Goal: Check status: Check status

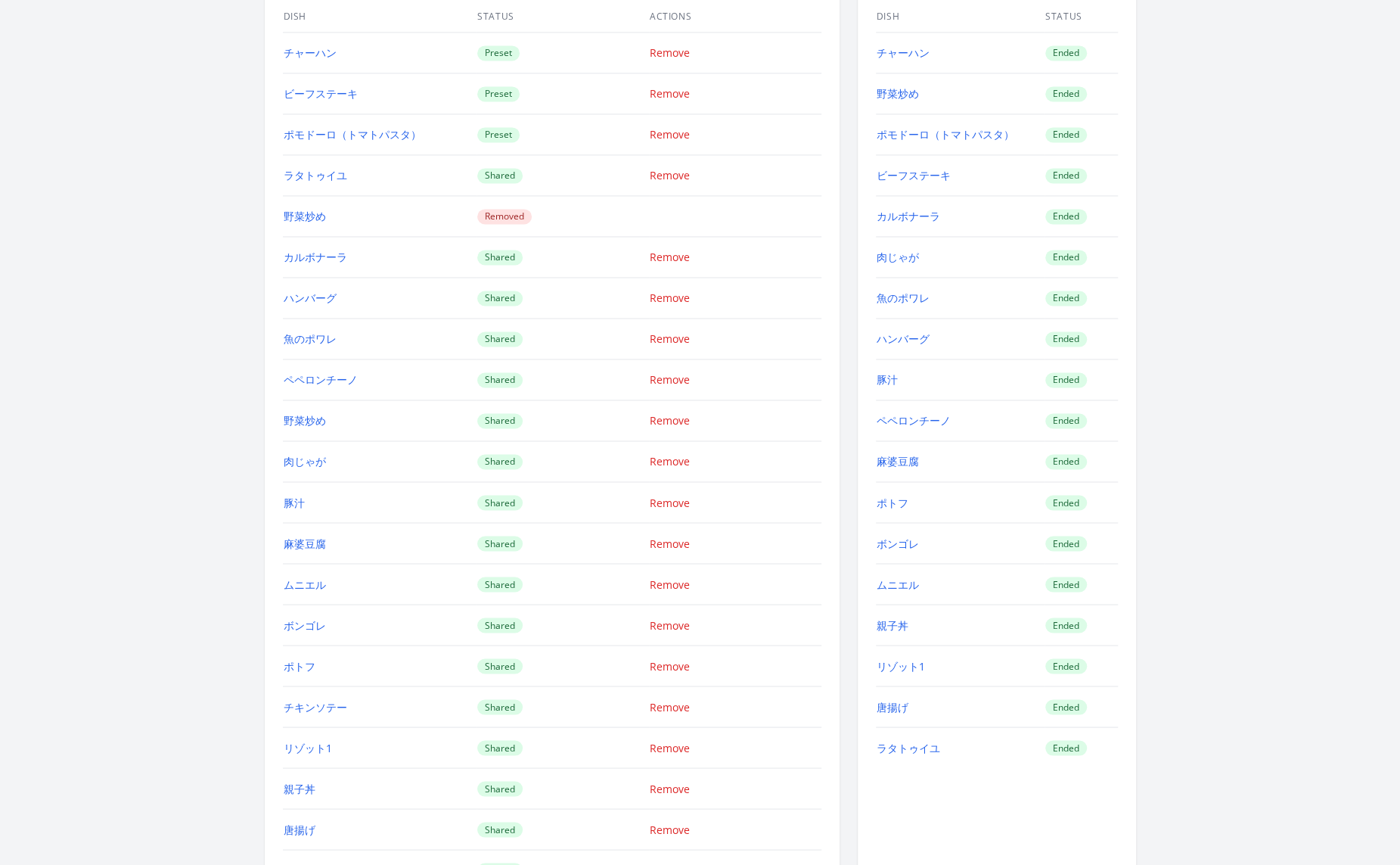
scroll to position [1652, 0]
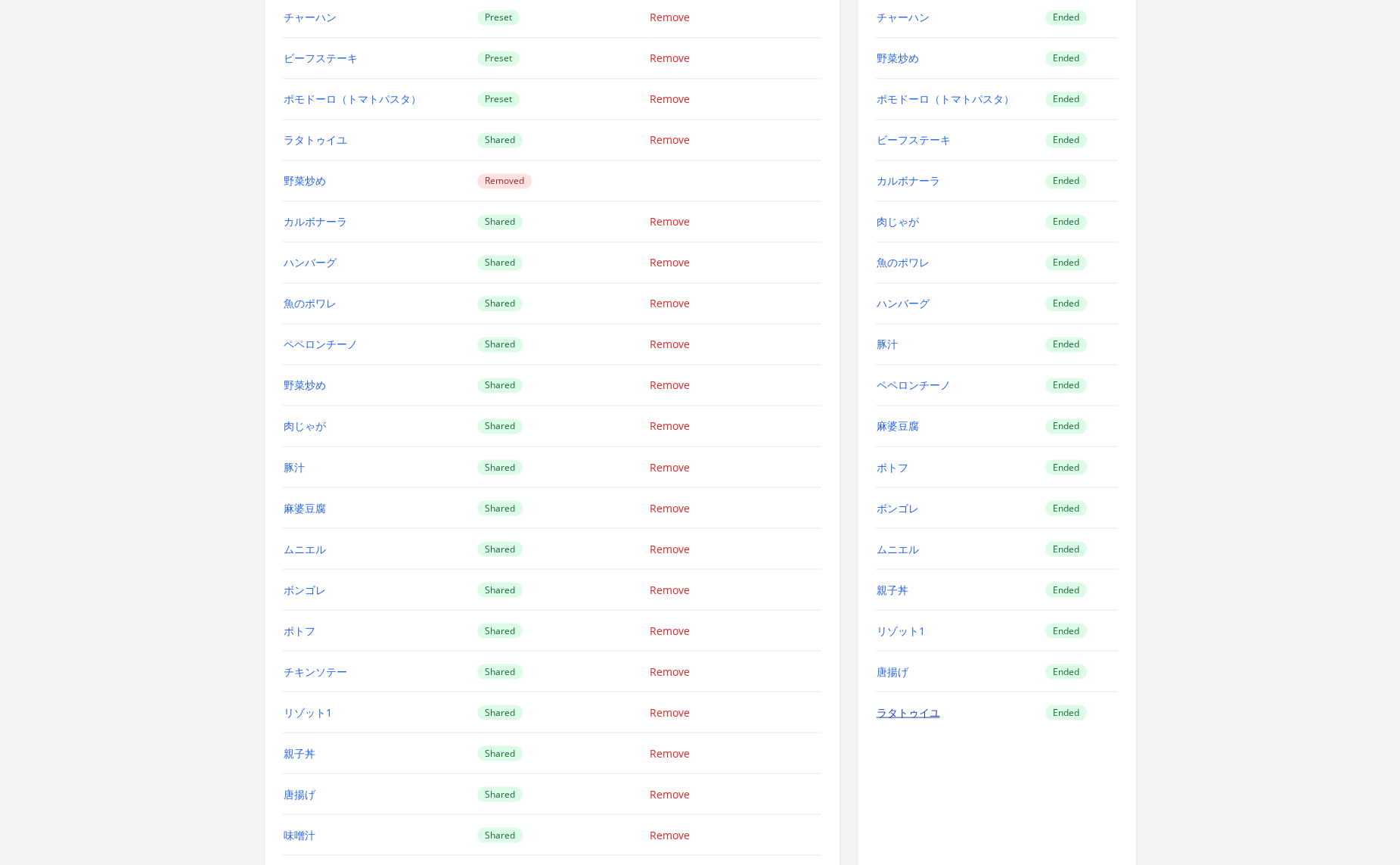
click at [918, 704] on link "ラタトゥイユ" at bounding box center [908, 711] width 64 height 14
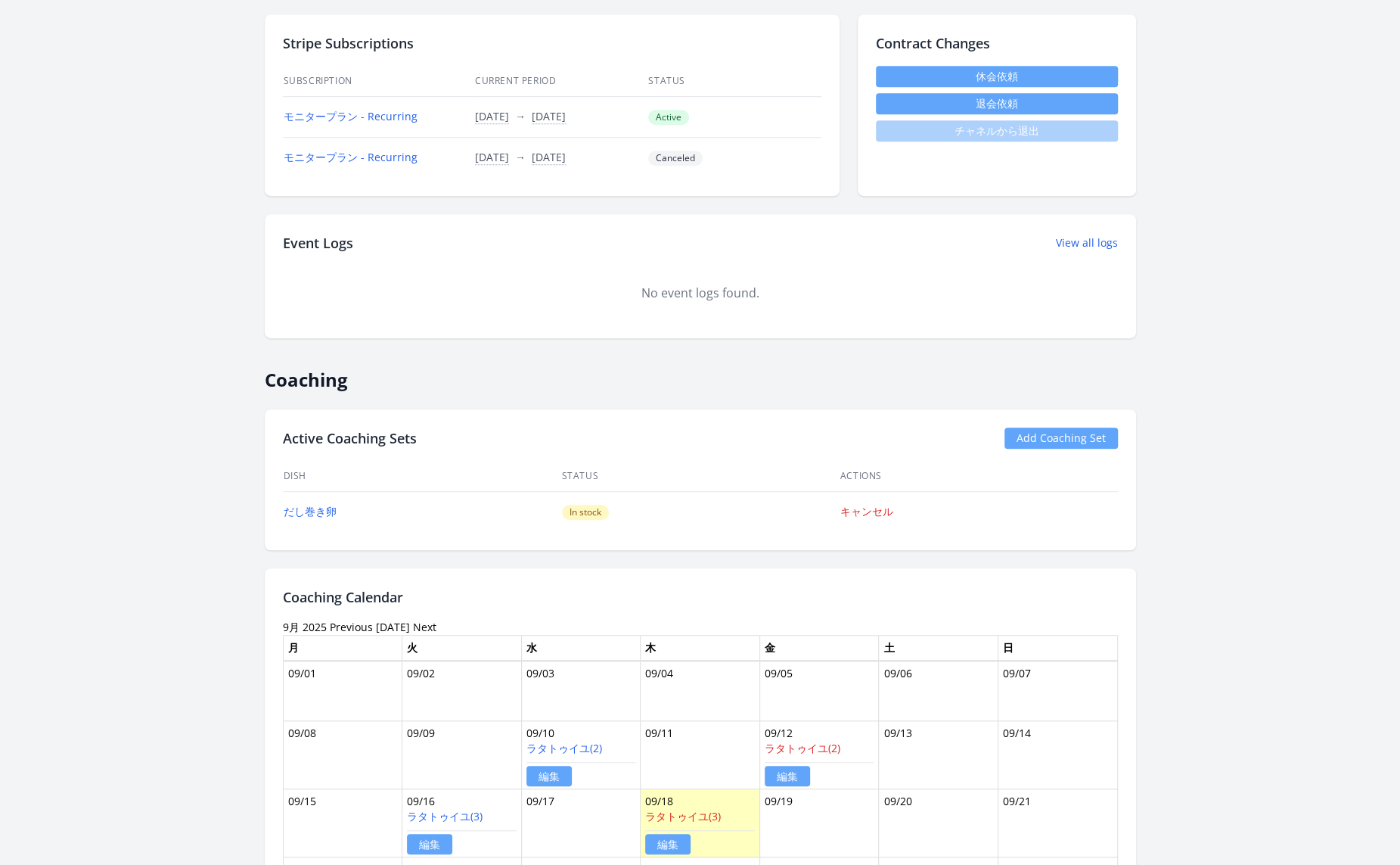
scroll to position [0, 0]
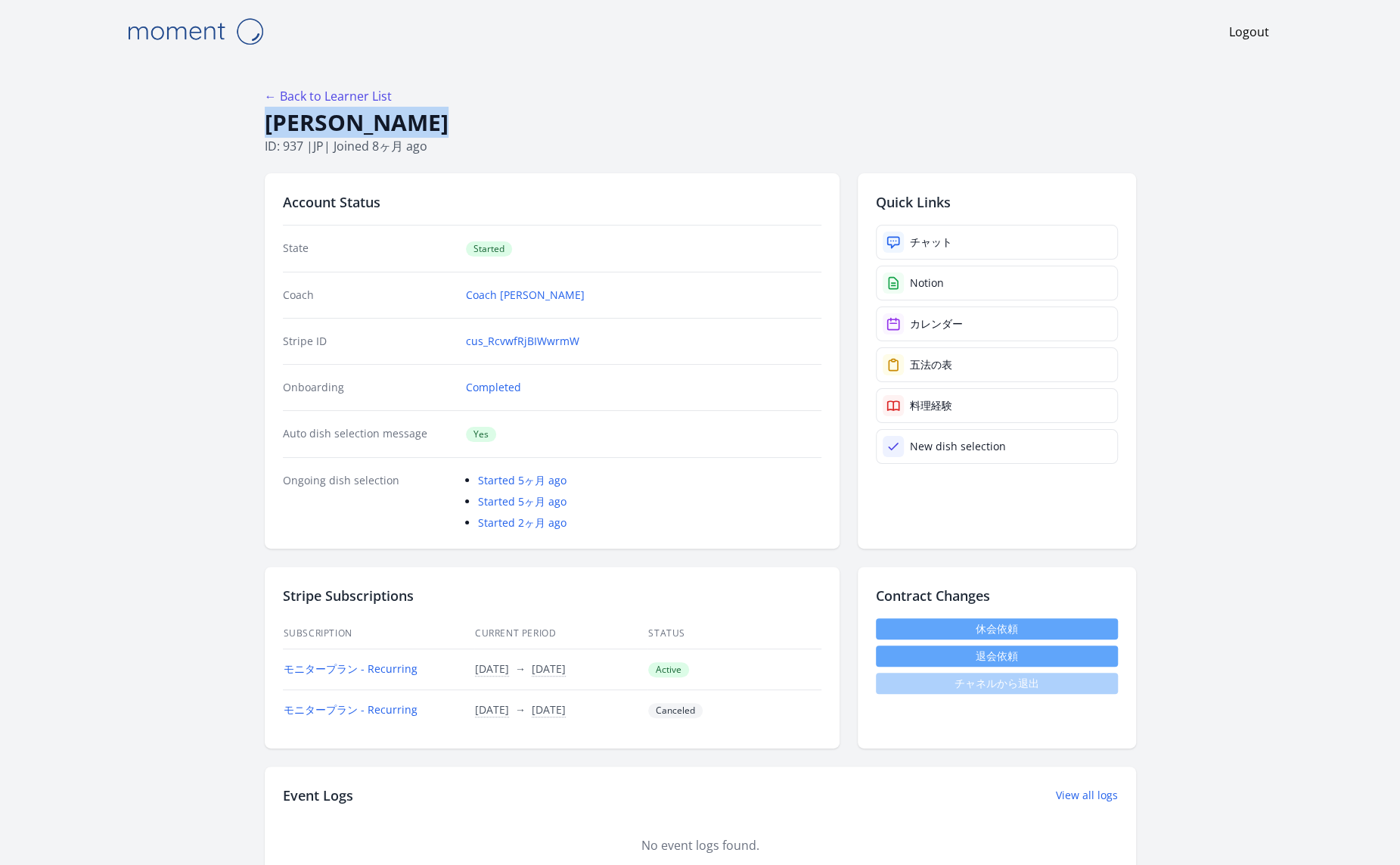
drag, startPoint x: 454, startPoint y: 121, endPoint x: 248, endPoint y: 126, distance: 206.1
copy h1 "Yuto Nishiumi"
click at [474, 136] on h1 "Yuto Nishiumi" at bounding box center [700, 122] width 871 height 29
drag, startPoint x: 255, startPoint y: 147, endPoint x: 306, endPoint y: 149, distance: 51.0
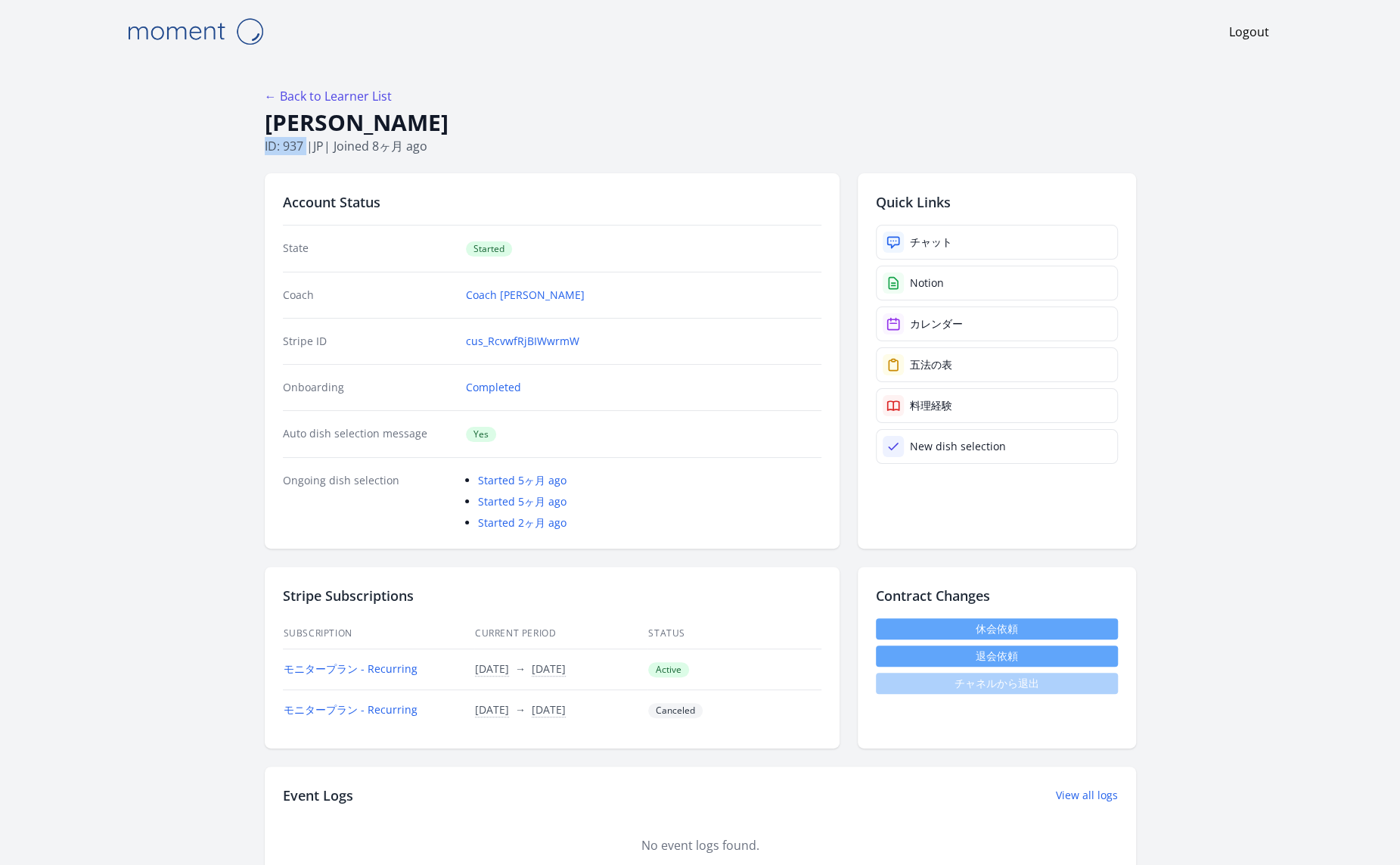
copy p "ID: 937"
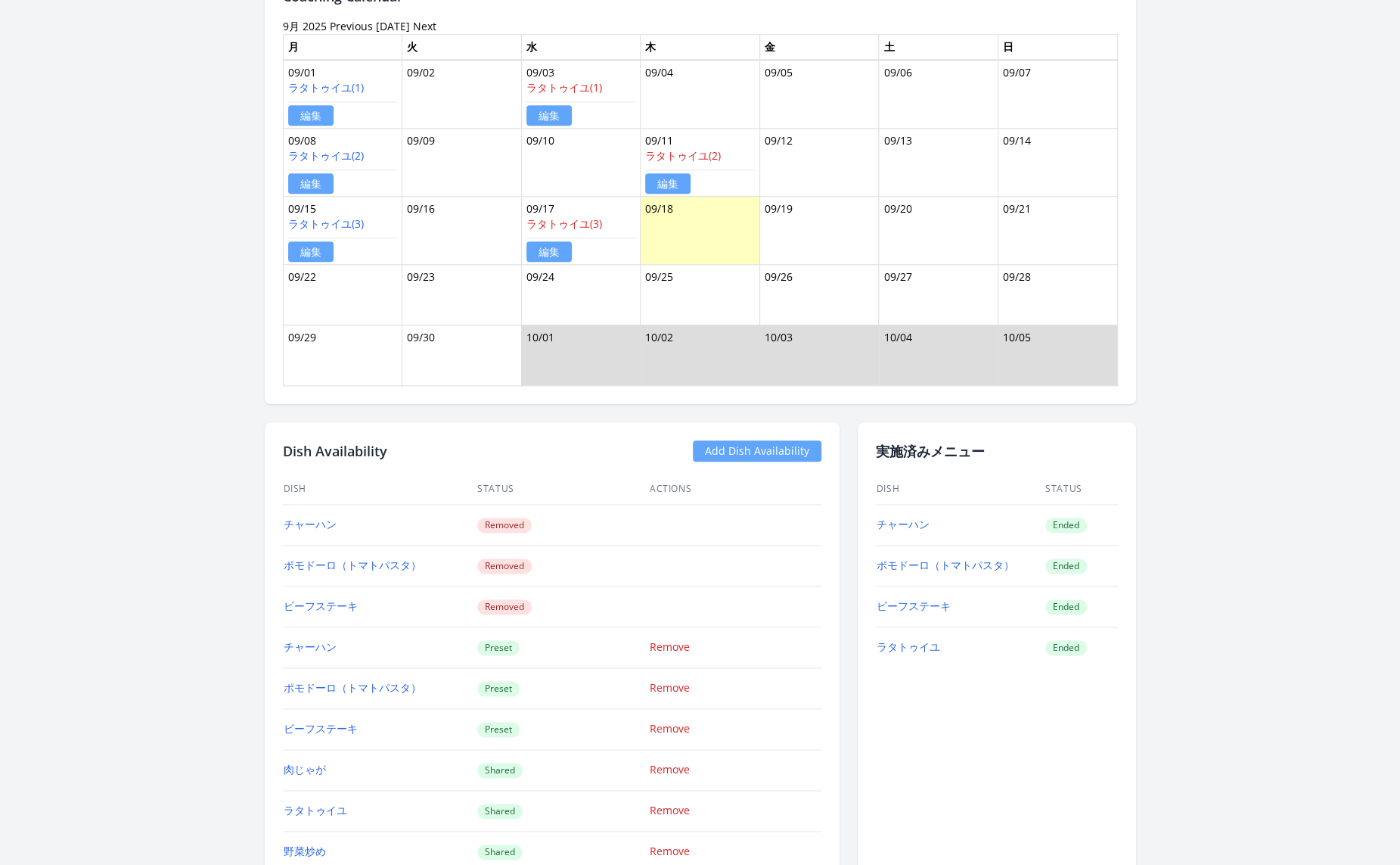
scroll to position [1075, 0]
click at [916, 640] on link "ラタトゥイユ" at bounding box center [908, 645] width 64 height 14
click at [921, 639] on link "ラタトゥイユ" at bounding box center [908, 645] width 64 height 14
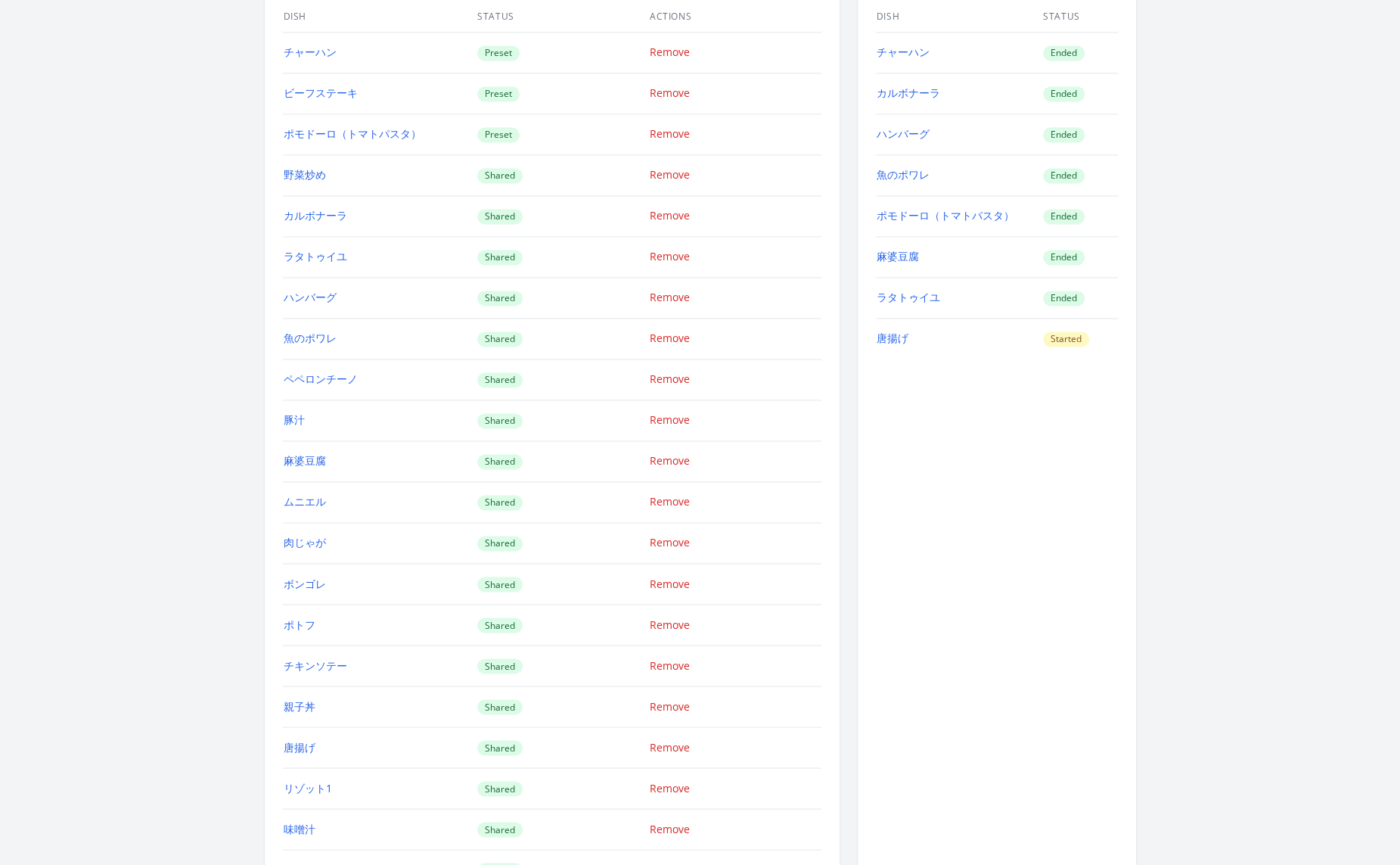
scroll to position [1614, 0]
click at [918, 291] on link "ラタトゥイユ" at bounding box center [908, 298] width 64 height 14
